Goal: Information Seeking & Learning: Learn about a topic

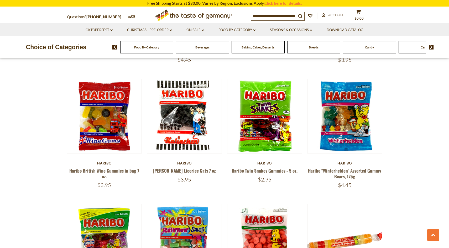
scroll to position [415, 0]
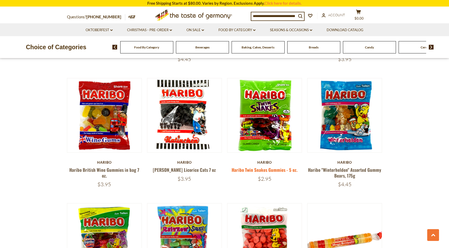
click at [254, 167] on link "Haribo Twin Snakes Gummies - 5 oz." at bounding box center [264, 170] width 66 height 7
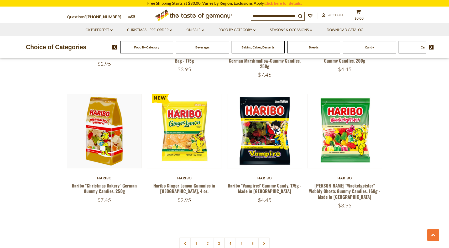
scroll to position [1055, 0]
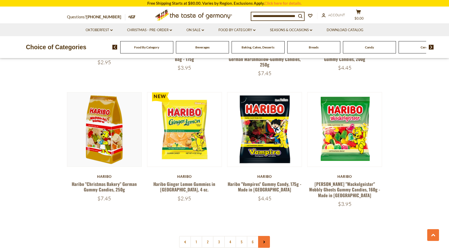
click at [261, 236] on link at bounding box center [264, 242] width 12 height 12
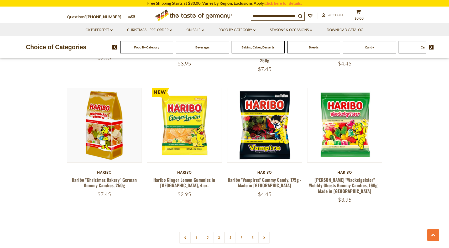
scroll to position [1067, 0]
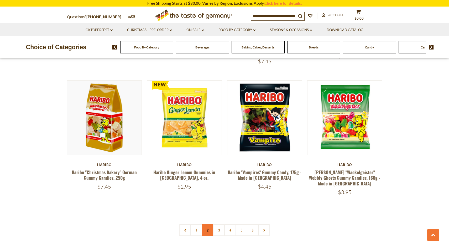
click at [207, 225] on link "2" at bounding box center [207, 231] width 12 height 12
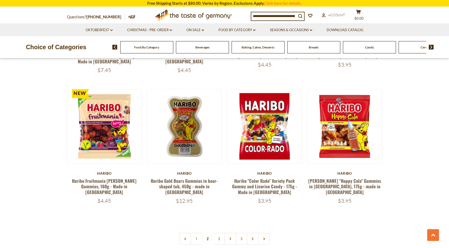
scroll to position [1060, 0]
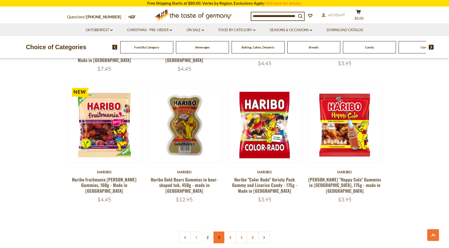
click at [217, 232] on link "3" at bounding box center [219, 238] width 12 height 12
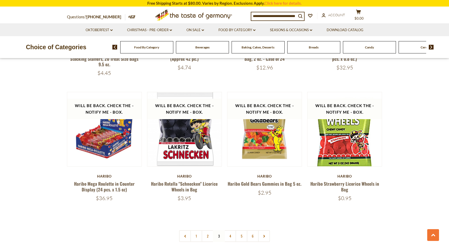
scroll to position [1068, 0]
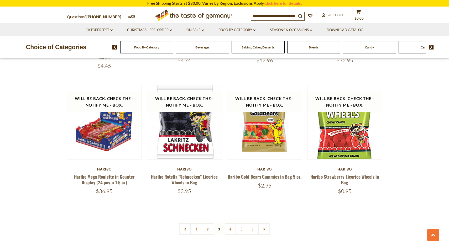
click at [231, 223] on link "4" at bounding box center [230, 229] width 12 height 12
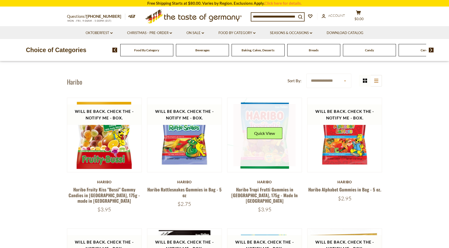
scroll to position [14, 0]
